Goal: Task Accomplishment & Management: Manage account settings

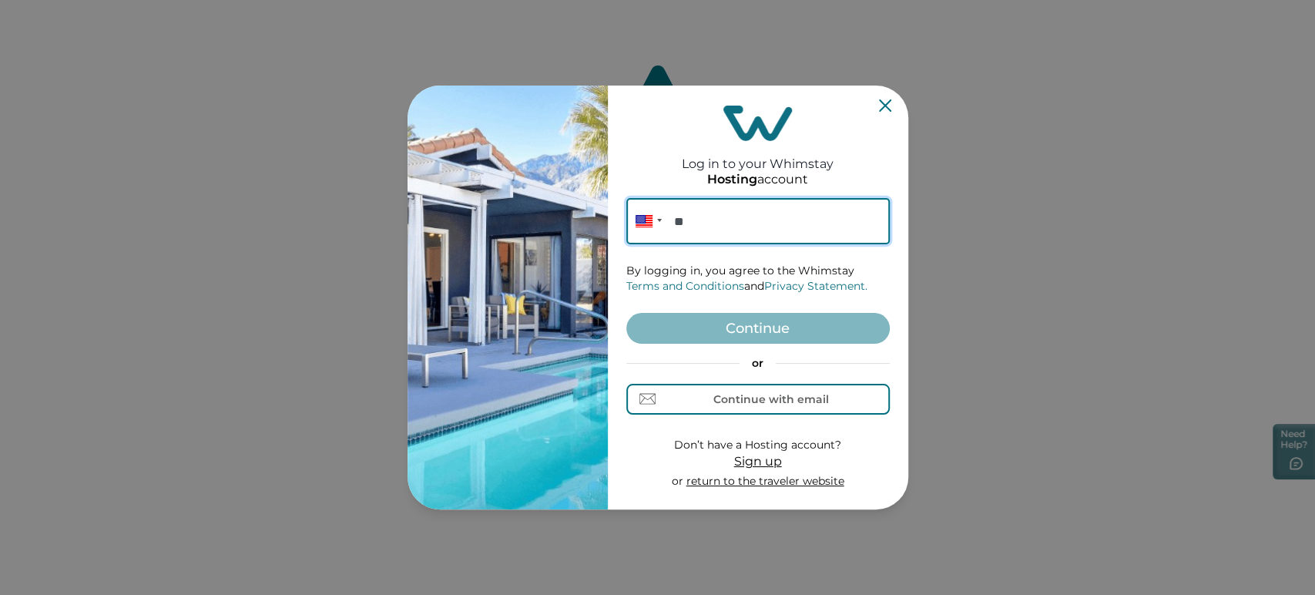
paste input "**********"
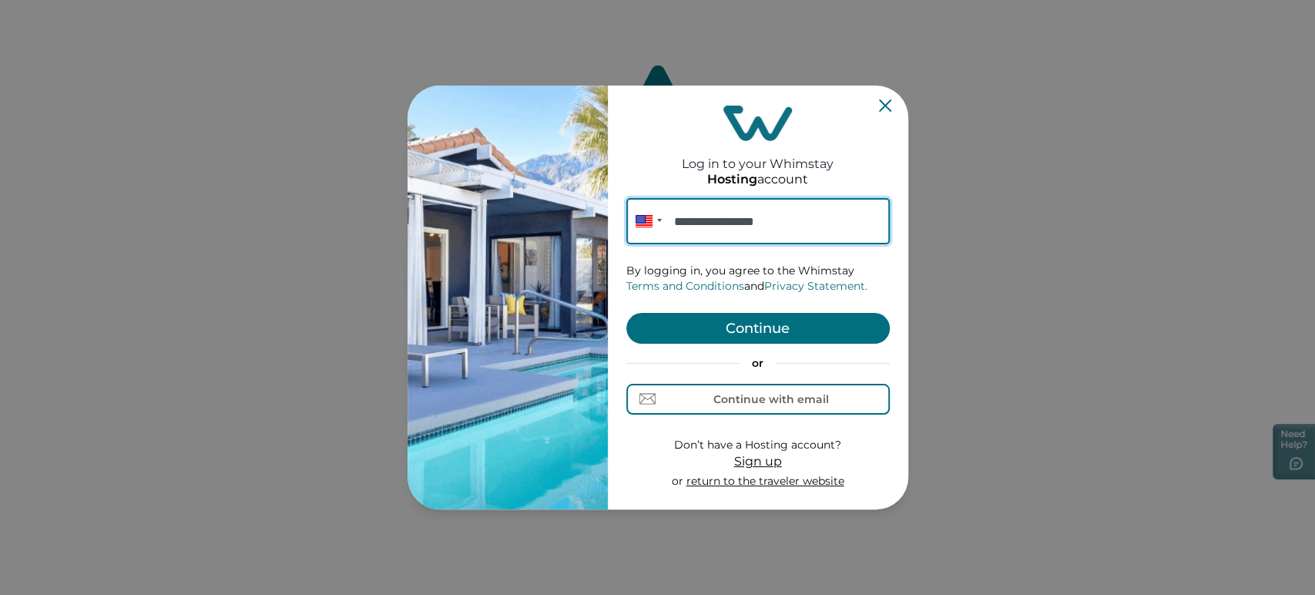
type input "**********"
click at [743, 315] on button "Continue" at bounding box center [757, 328] width 263 height 31
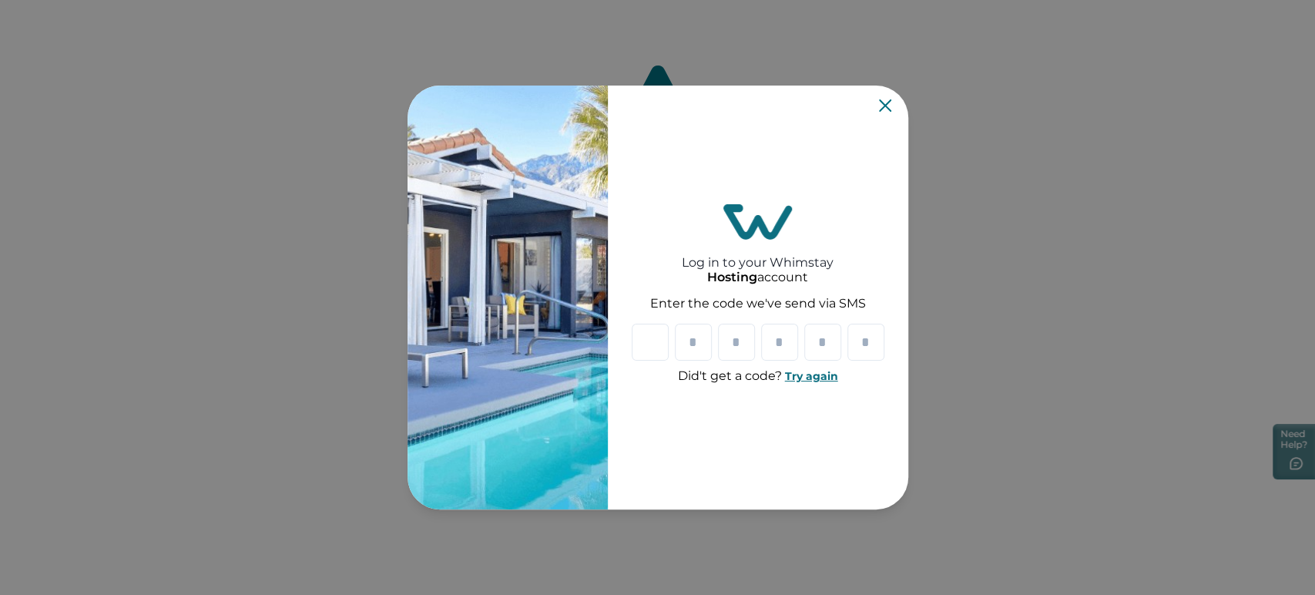
paste input "*"
type input "*"
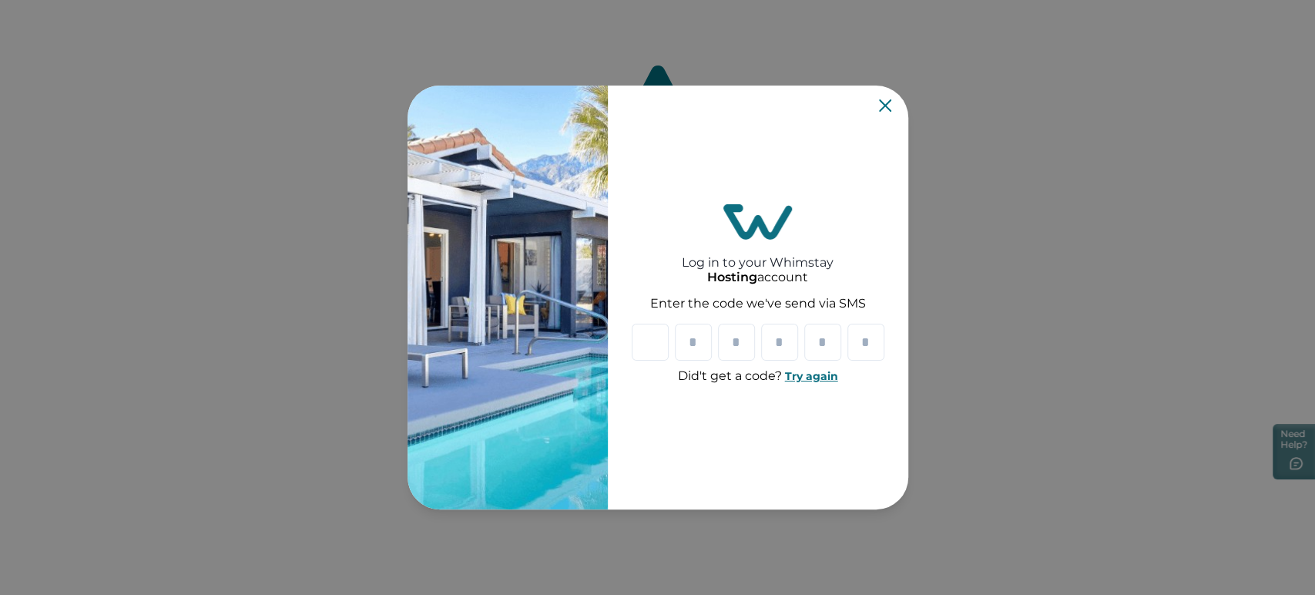
type input "*"
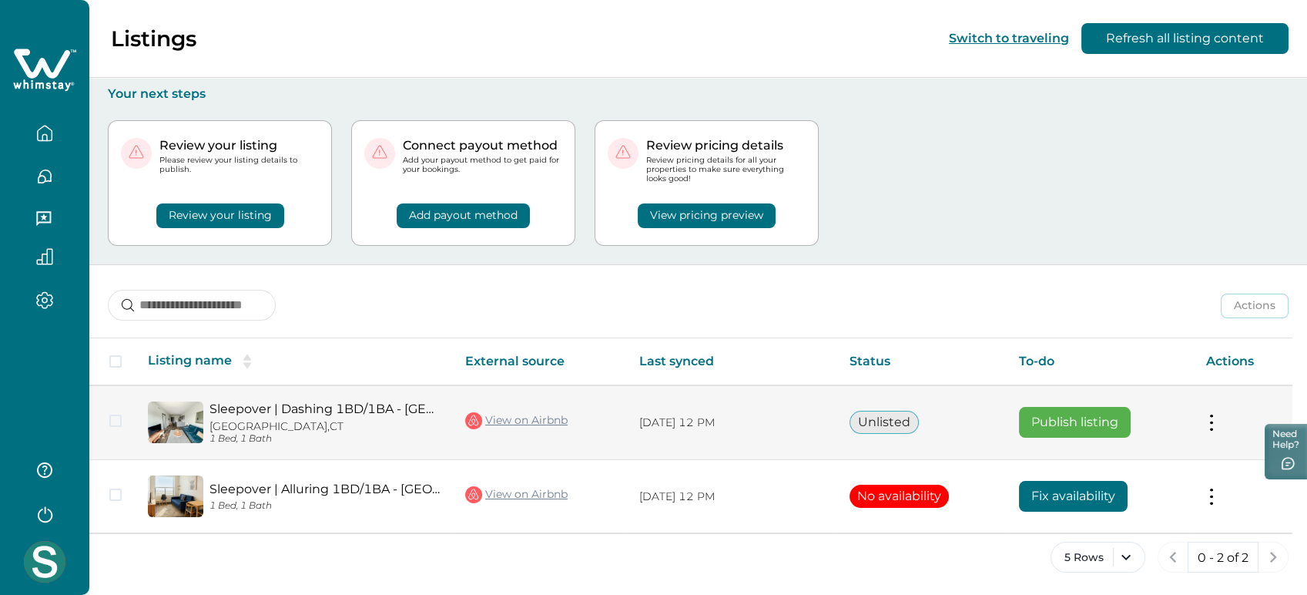
click at [545, 423] on link "View on Airbnb" at bounding box center [516, 421] width 102 height 20
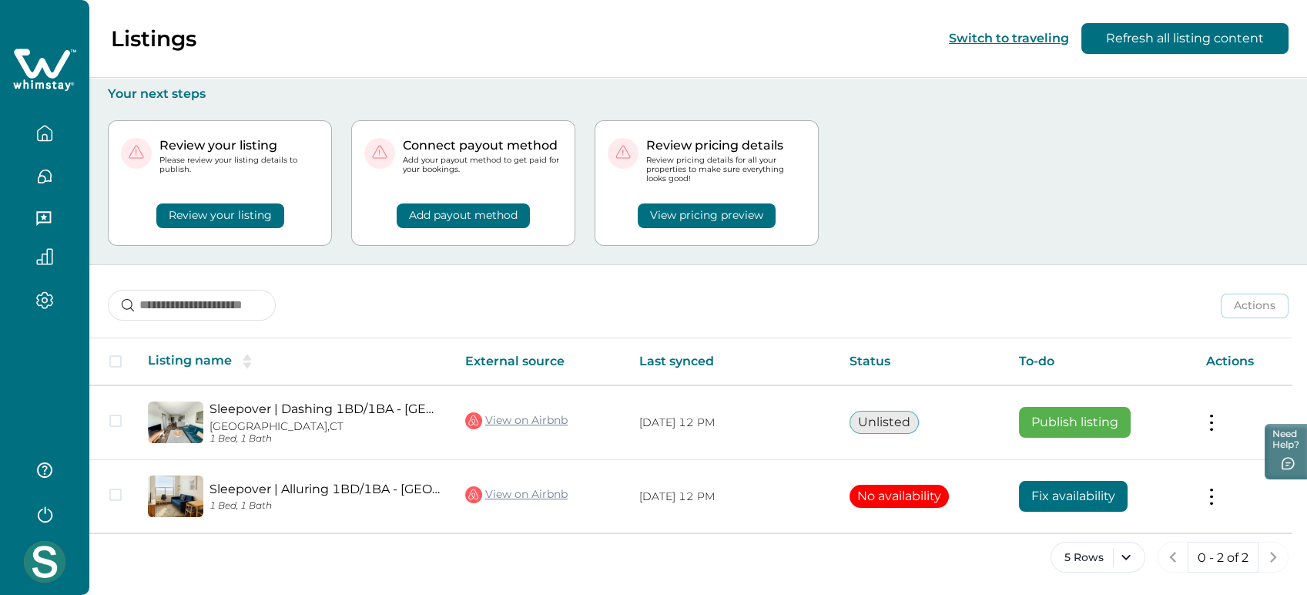
click at [43, 508] on icon "button" at bounding box center [44, 513] width 23 height 23
click at [295, 287] on div "Actions Actions Publish listing Unlist listing" at bounding box center [698, 293] width 1218 height 57
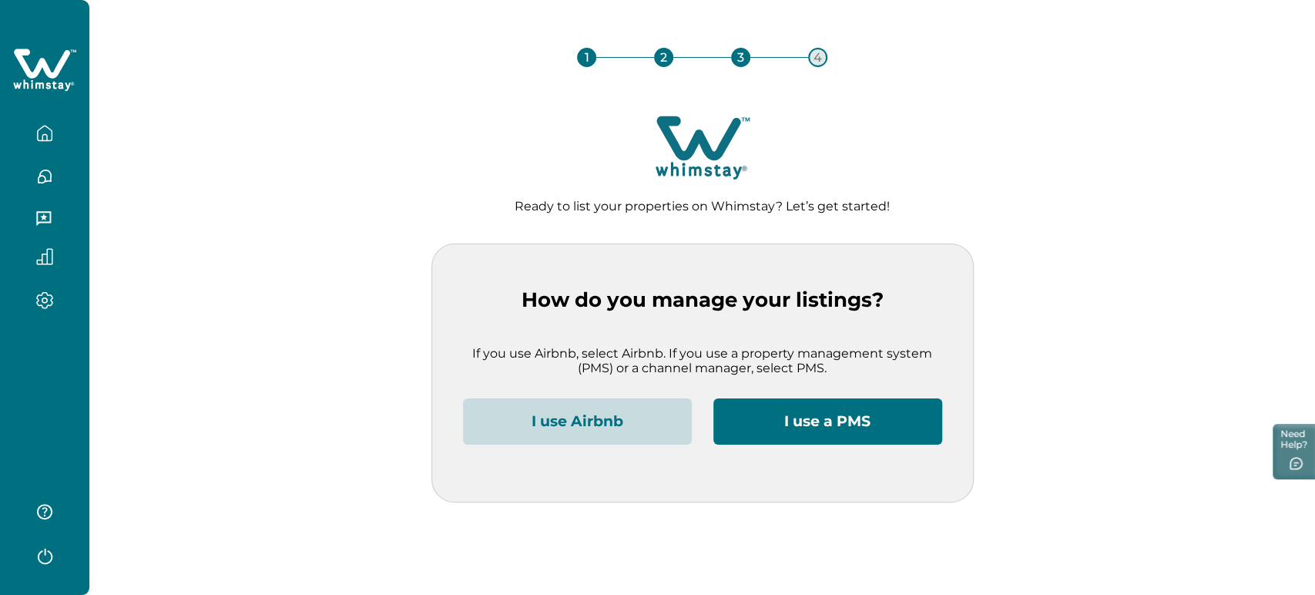
click at [49, 547] on icon "button" at bounding box center [44, 554] width 23 height 23
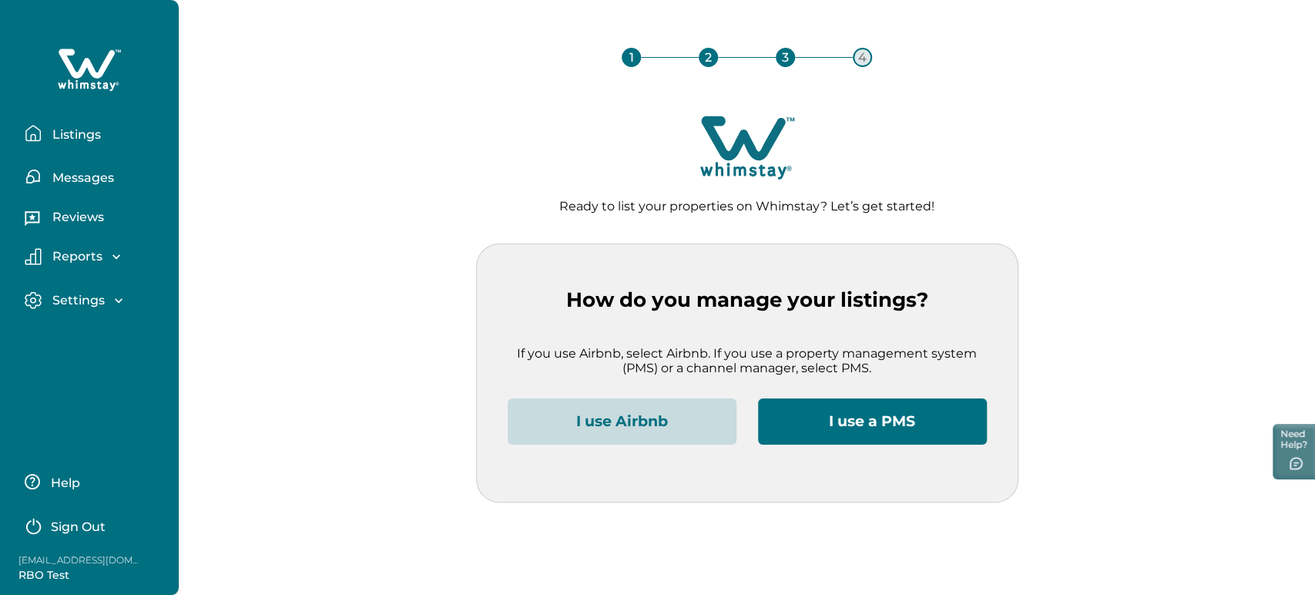
click at [69, 527] on p "Sign Out" at bounding box center [78, 526] width 55 height 15
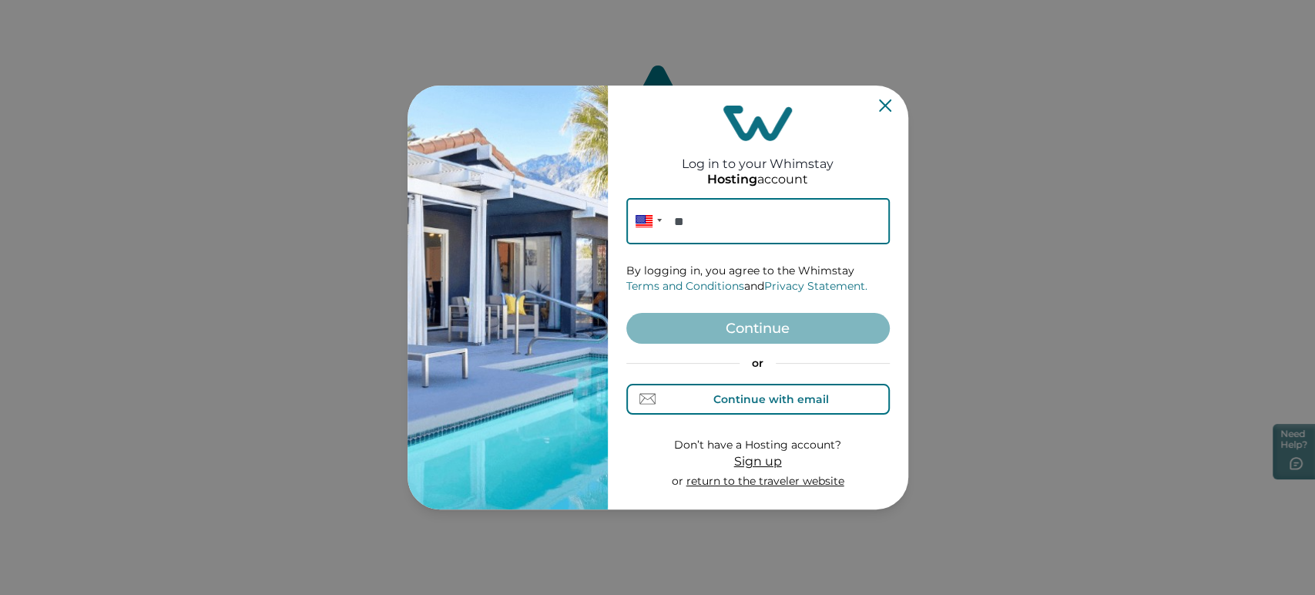
click at [726, 402] on div "Continue with email" at bounding box center [771, 399] width 116 height 12
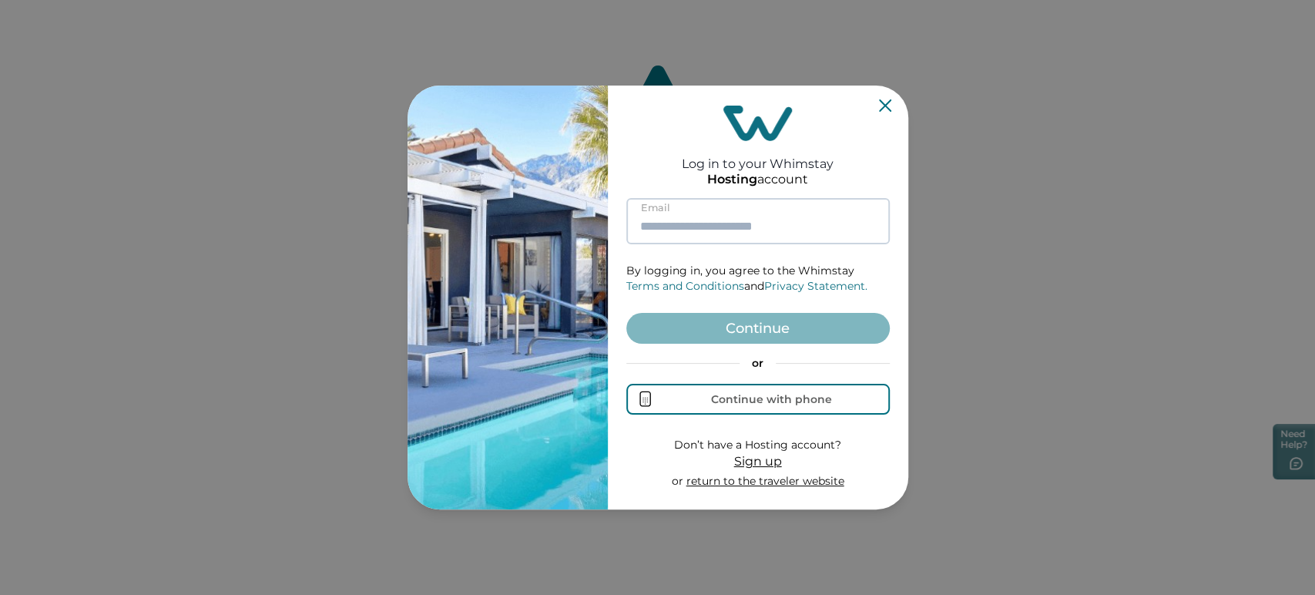
click at [706, 229] on input at bounding box center [757, 221] width 263 height 46
type input "*"
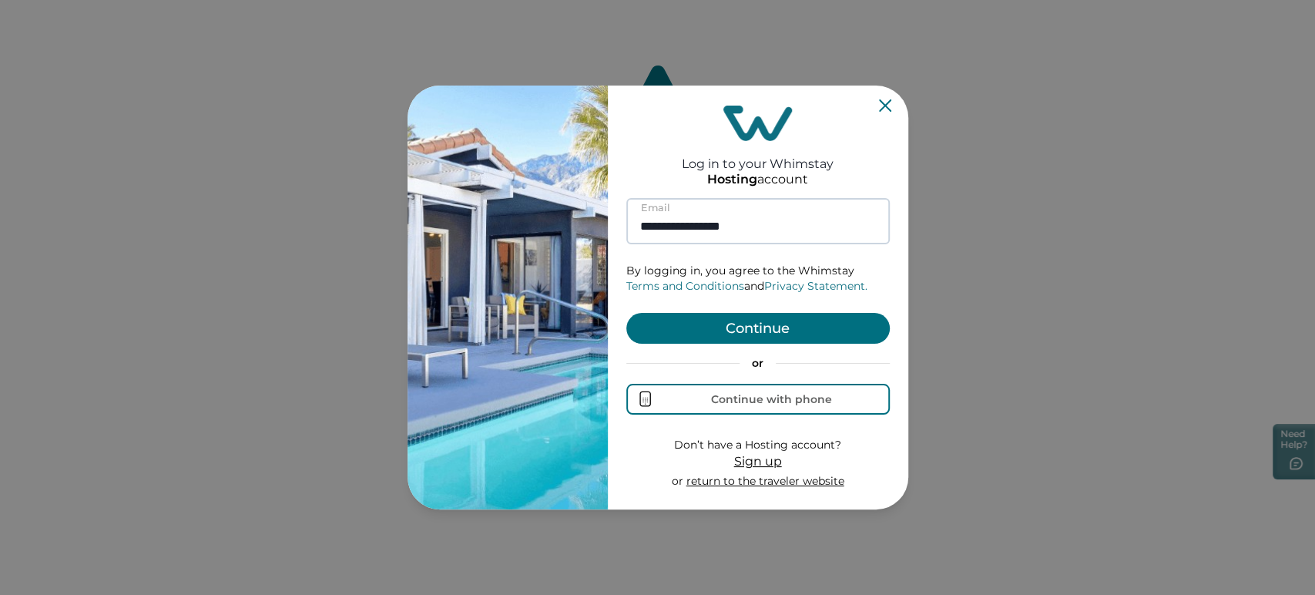
type input "**********"
click at [626, 313] on button "Continue" at bounding box center [757, 328] width 263 height 31
